Goal: Book appointment/travel/reservation

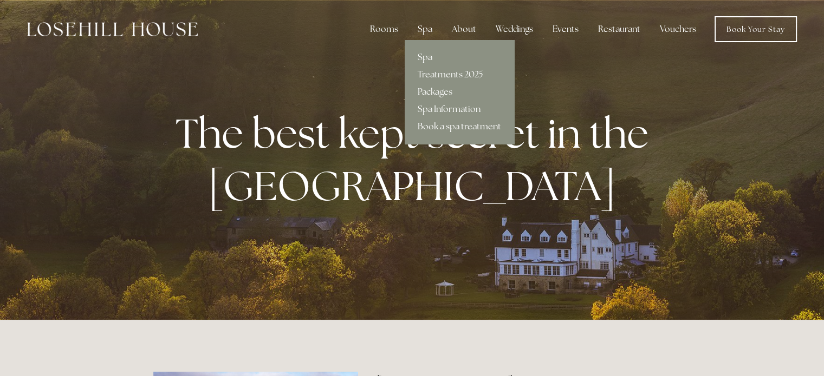
click at [445, 122] on link "Book a spa treatment" at bounding box center [458, 126] width 109 height 17
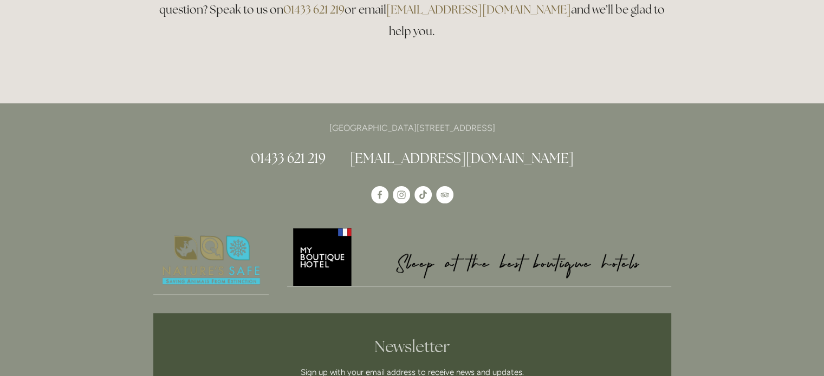
scroll to position [121, 0]
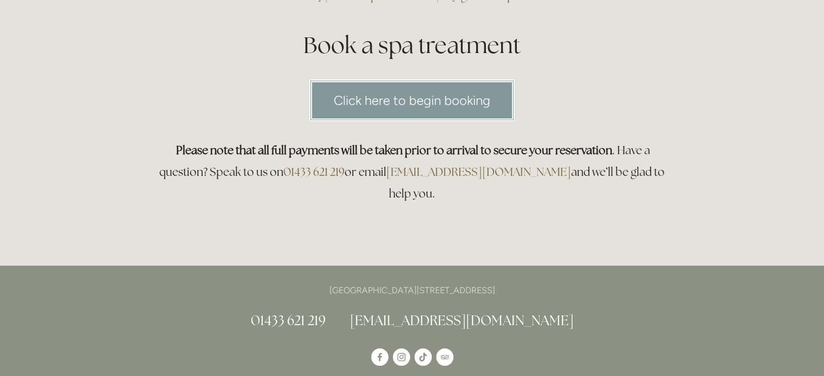
click at [446, 93] on link "Click here to begin booking" at bounding box center [411, 101] width 205 height 42
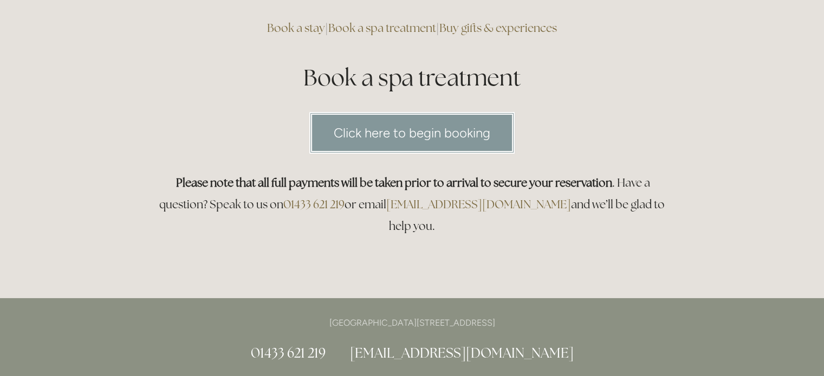
scroll to position [0, 0]
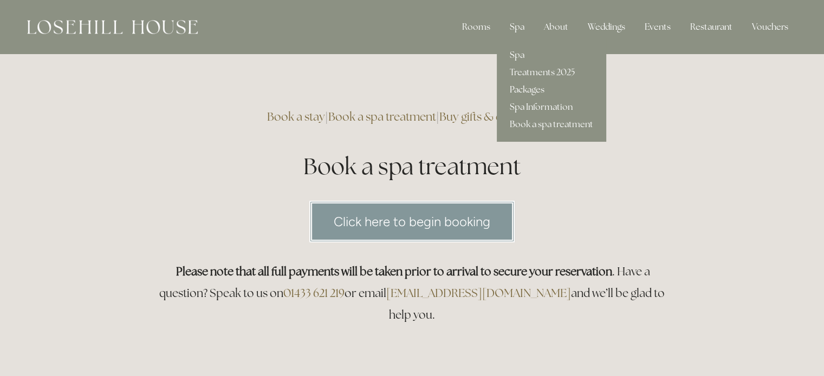
click at [529, 97] on link "Packages" at bounding box center [551, 89] width 109 height 17
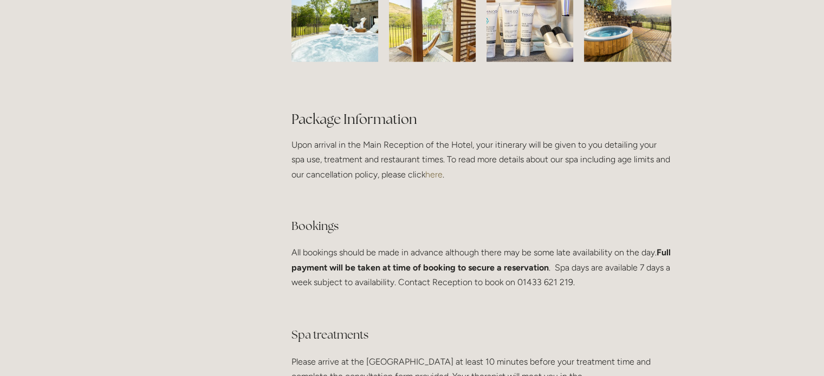
scroll to position [1892, 0]
